Goal: Information Seeking & Learning: Learn about a topic

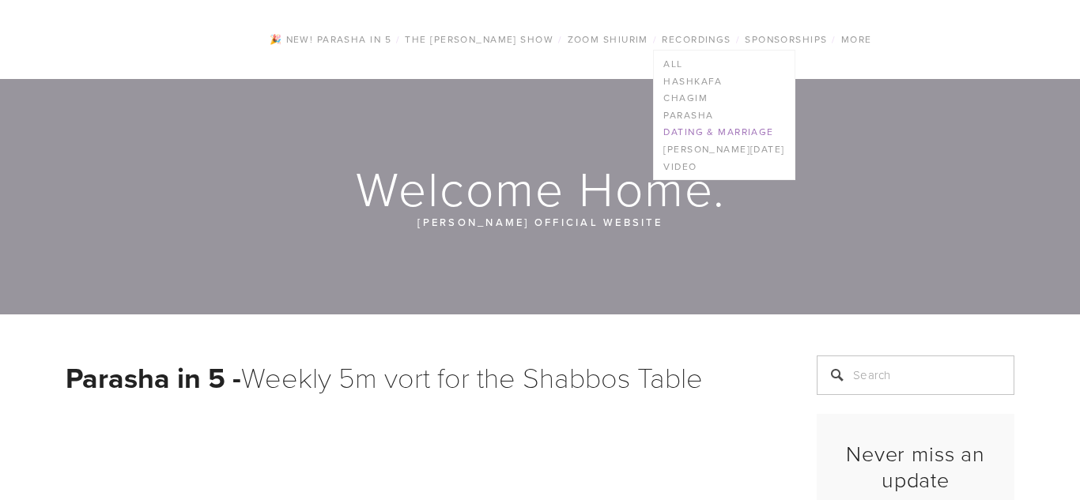
click at [705, 130] on link "Dating & Marriage" at bounding box center [724, 132] width 140 height 17
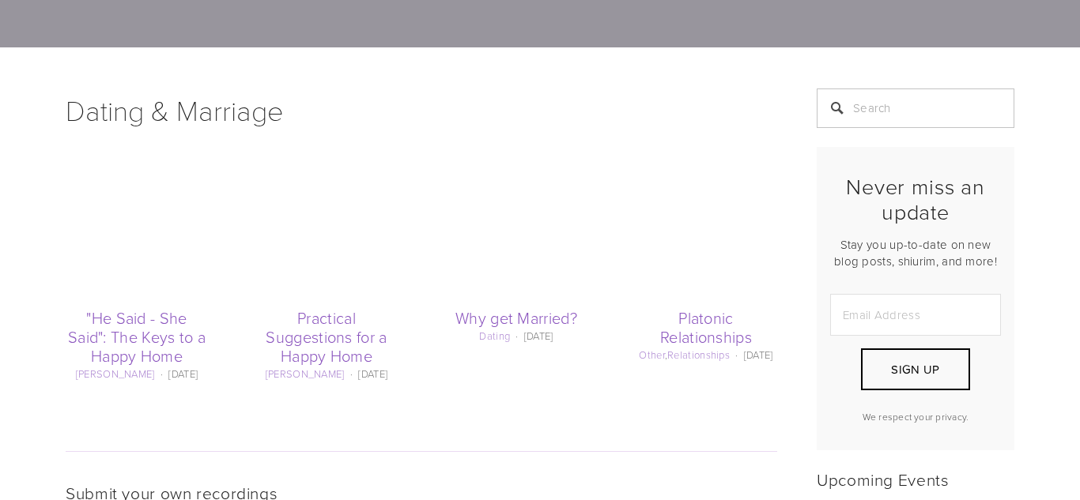
scroll to position [250, 0]
click at [130, 330] on link ""He Said - She Said": The Keys to a Happy Home" at bounding box center [137, 337] width 138 height 60
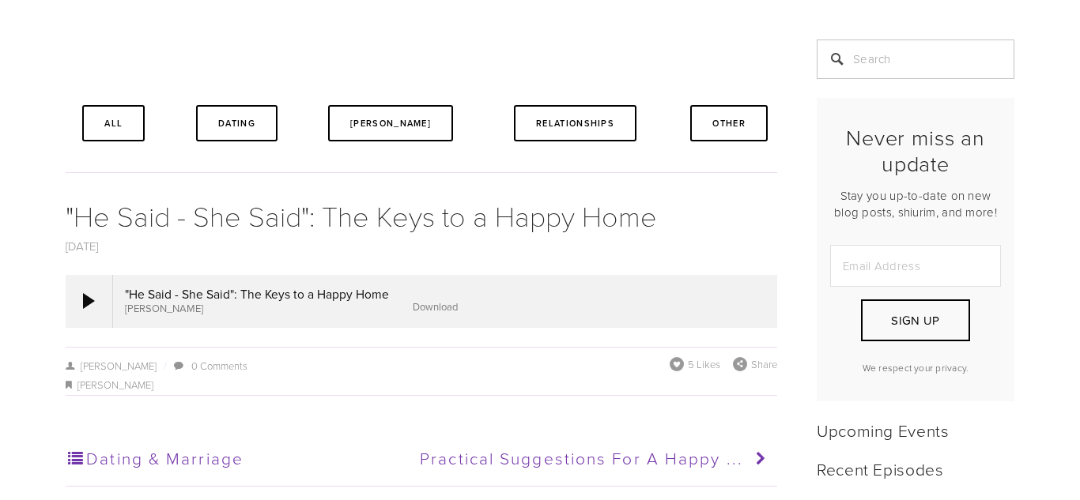
scroll to position [322, 0]
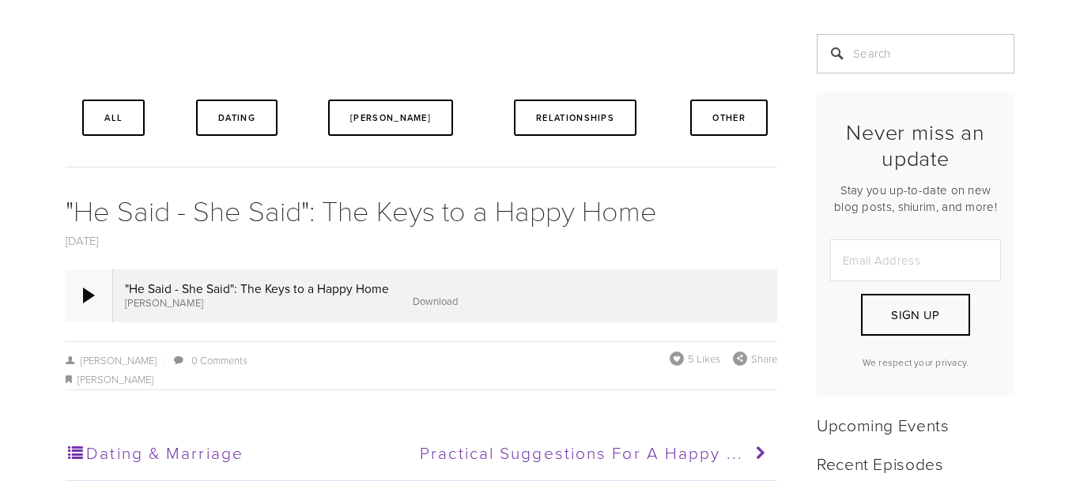
click at [89, 289] on div at bounding box center [89, 296] width 12 height 16
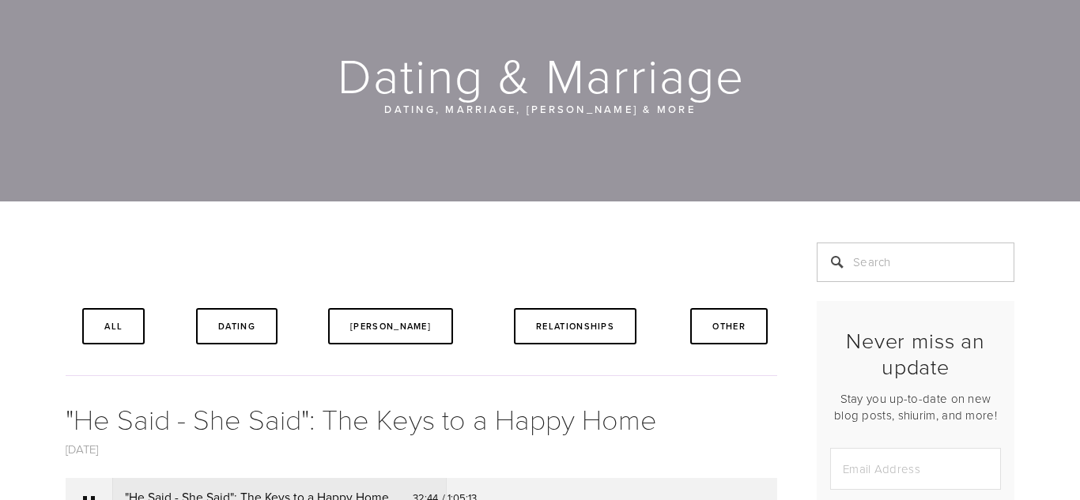
scroll to position [187, 0]
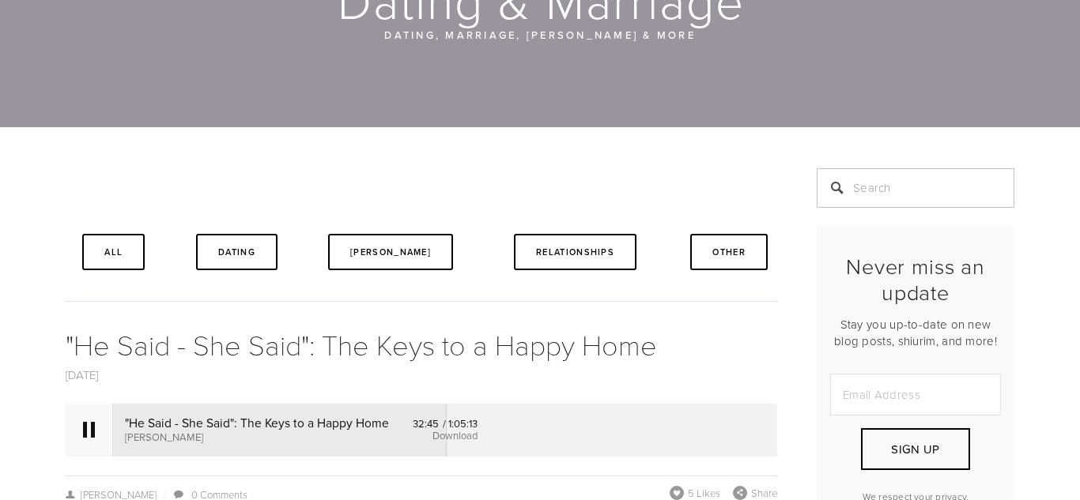
click at [81, 438] on div at bounding box center [89, 430] width 47 height 52
